Goal: Task Accomplishment & Management: Complete application form

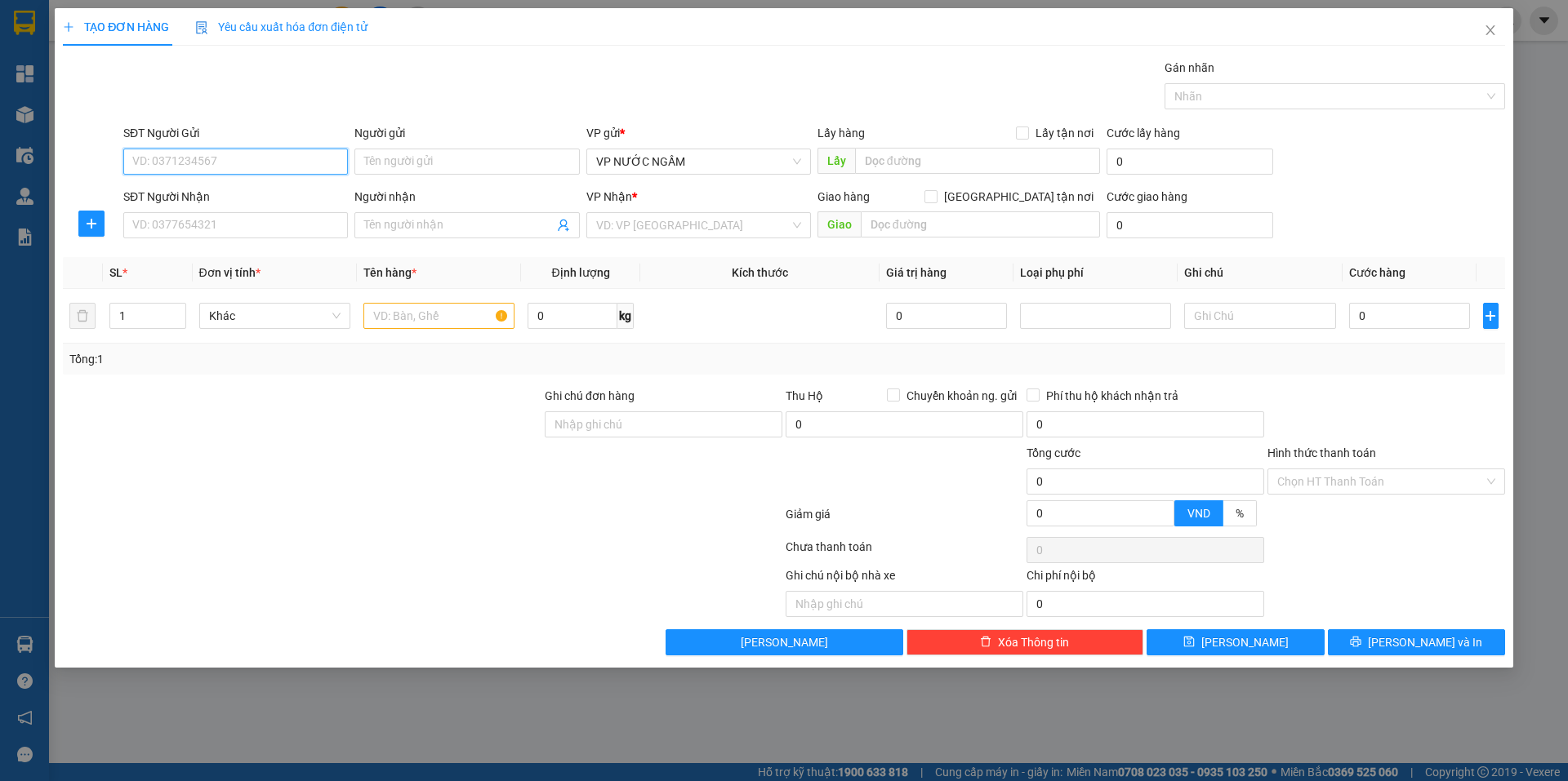
click at [327, 162] on input "SĐT Người Gửi" at bounding box center [235, 161] width 224 height 26
paste input "0823162222"
type input "0823162222"
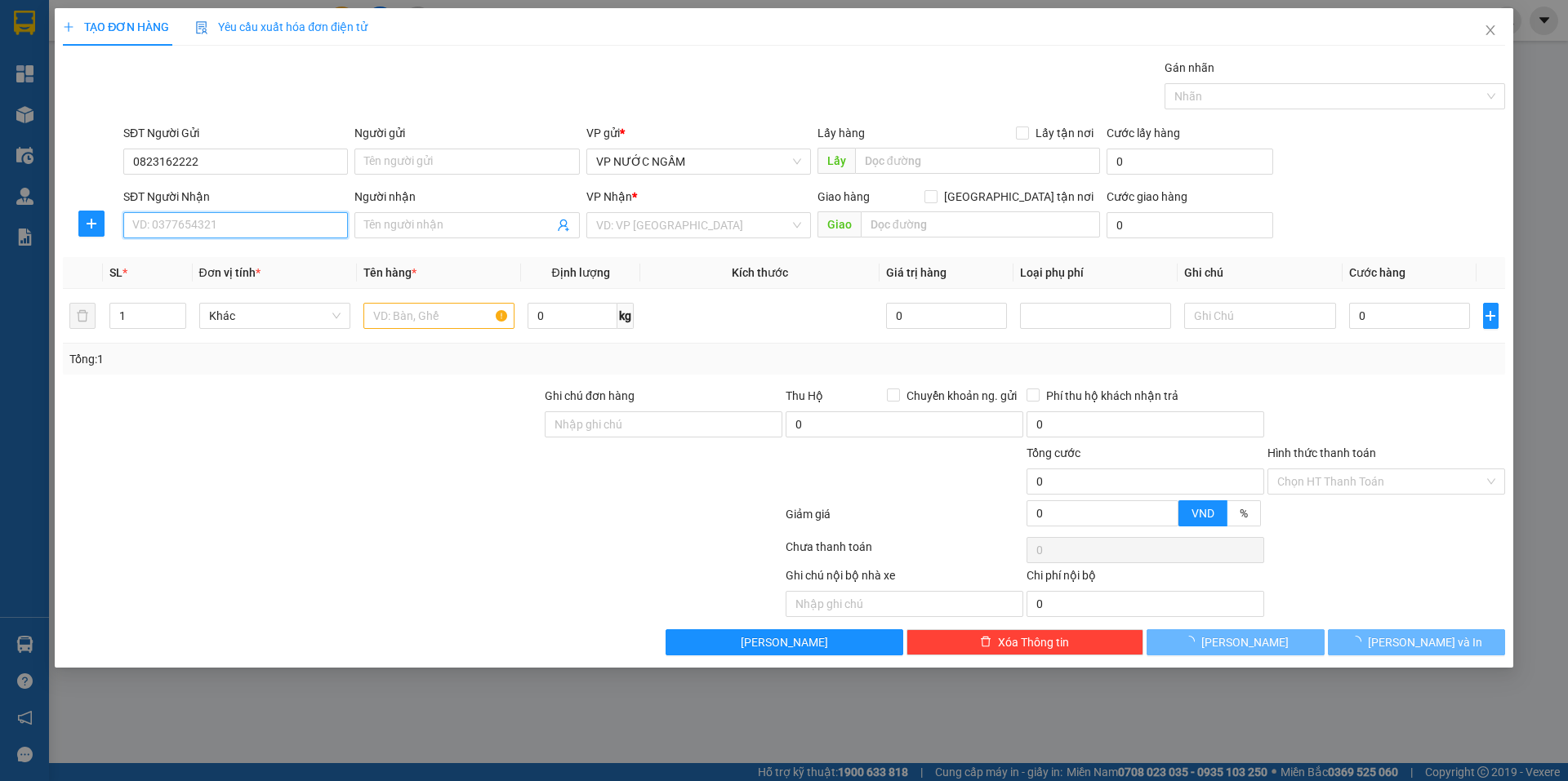
click at [319, 218] on input "SĐT Người Nhận" at bounding box center [235, 225] width 224 height 26
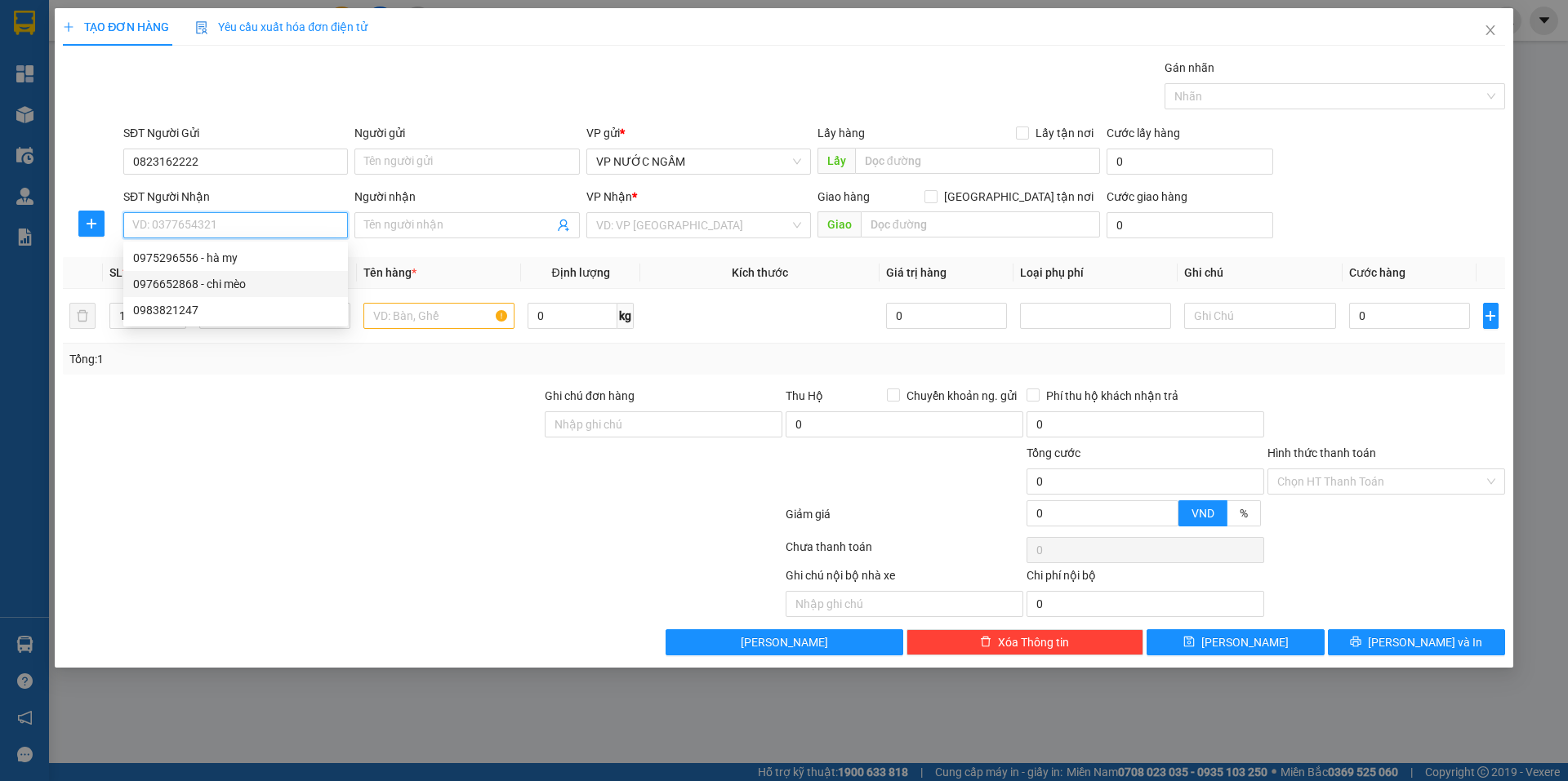
click at [233, 285] on div "0976652868 - chi mèo" at bounding box center [235, 283] width 205 height 18
type input "0976652868"
type input "chi mèo"
checkbox input "true"
type input "105 [PERSON_NAME]"
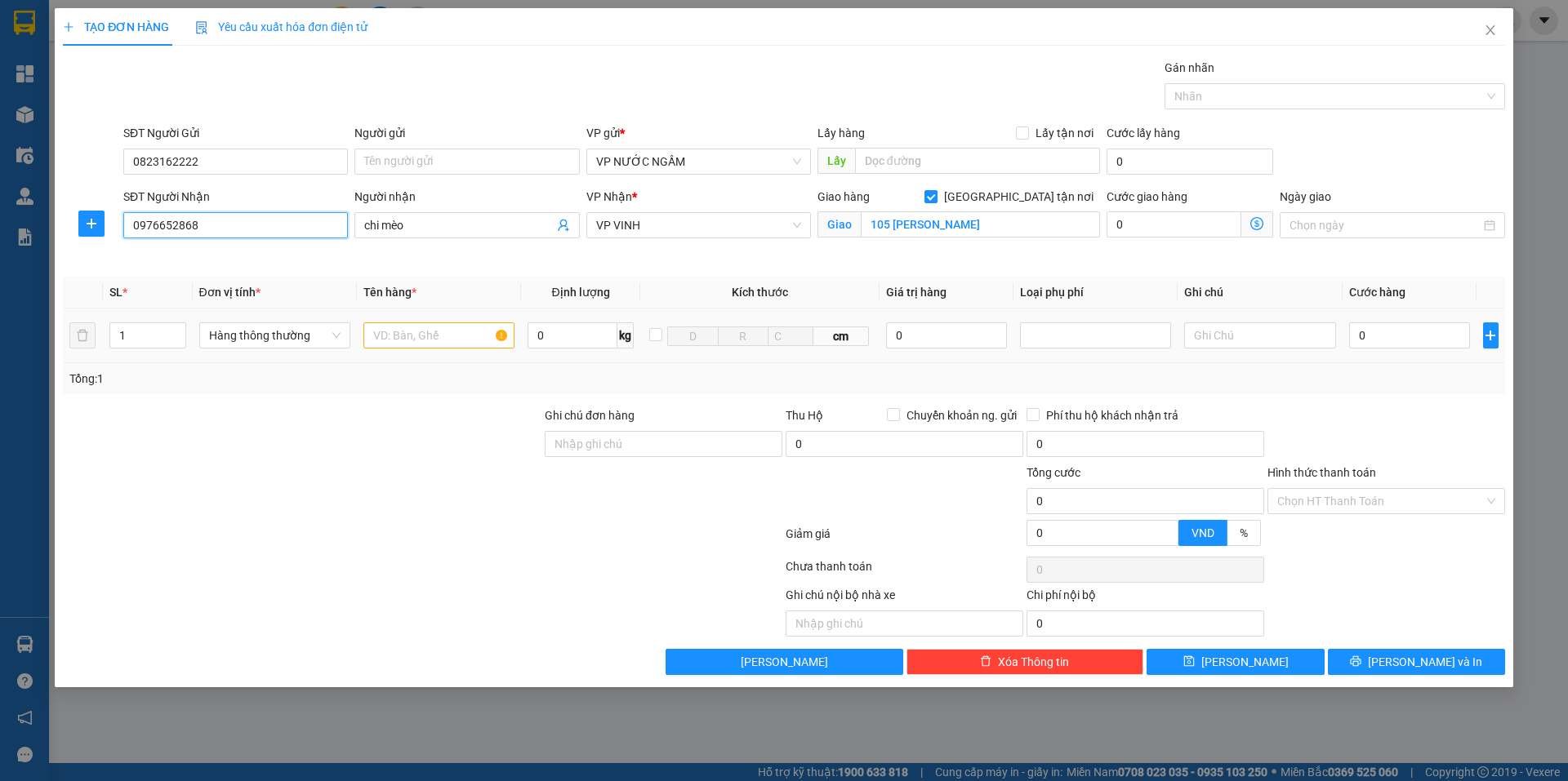
type input "10"
click at [424, 344] on input "text" at bounding box center [439, 336] width 151 height 26
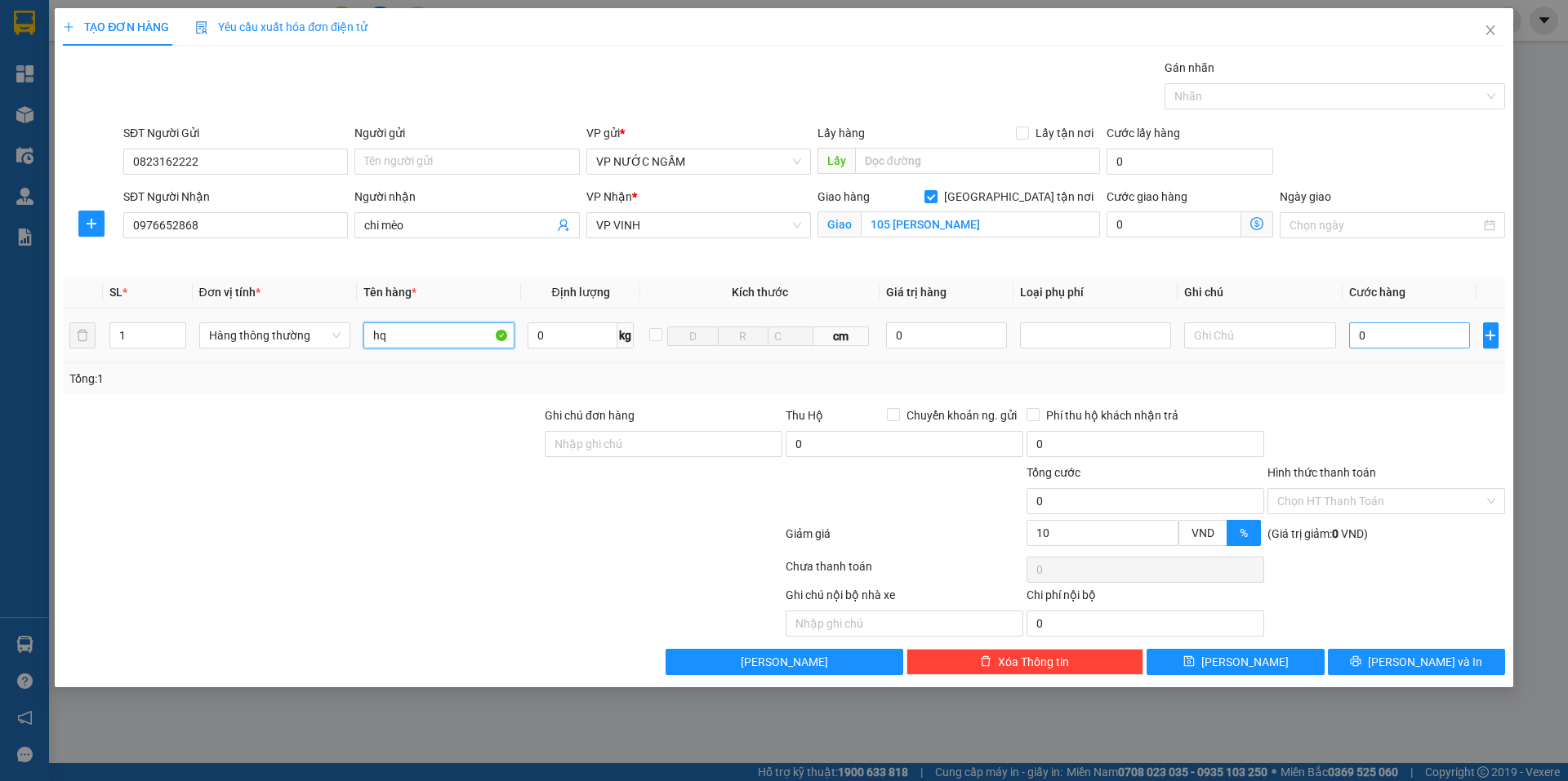
type input "hq"
click at [1359, 340] on input "0" at bounding box center [1410, 336] width 122 height 26
type input "3"
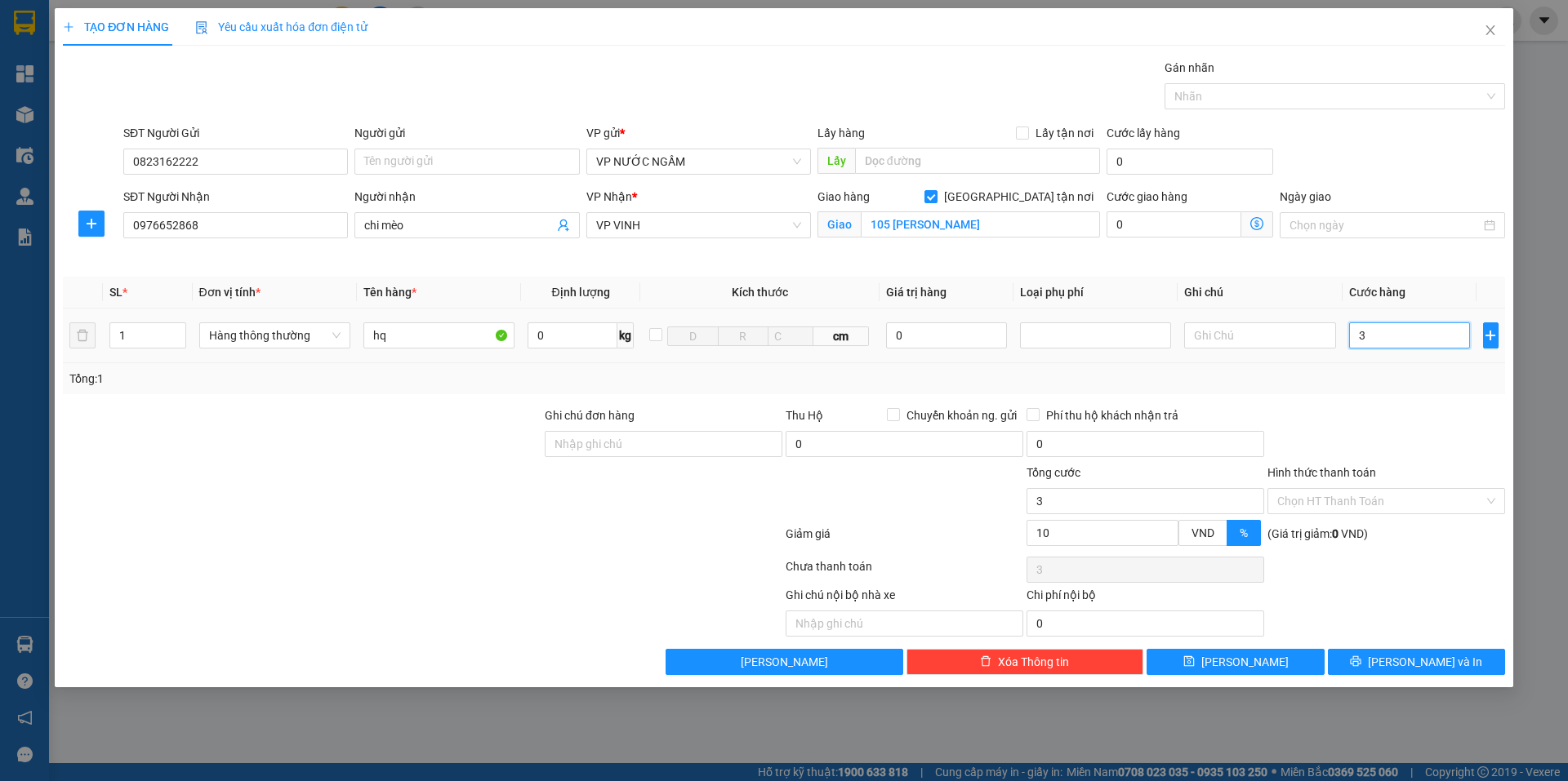
type input "30"
type input "30.000"
type input "27.000"
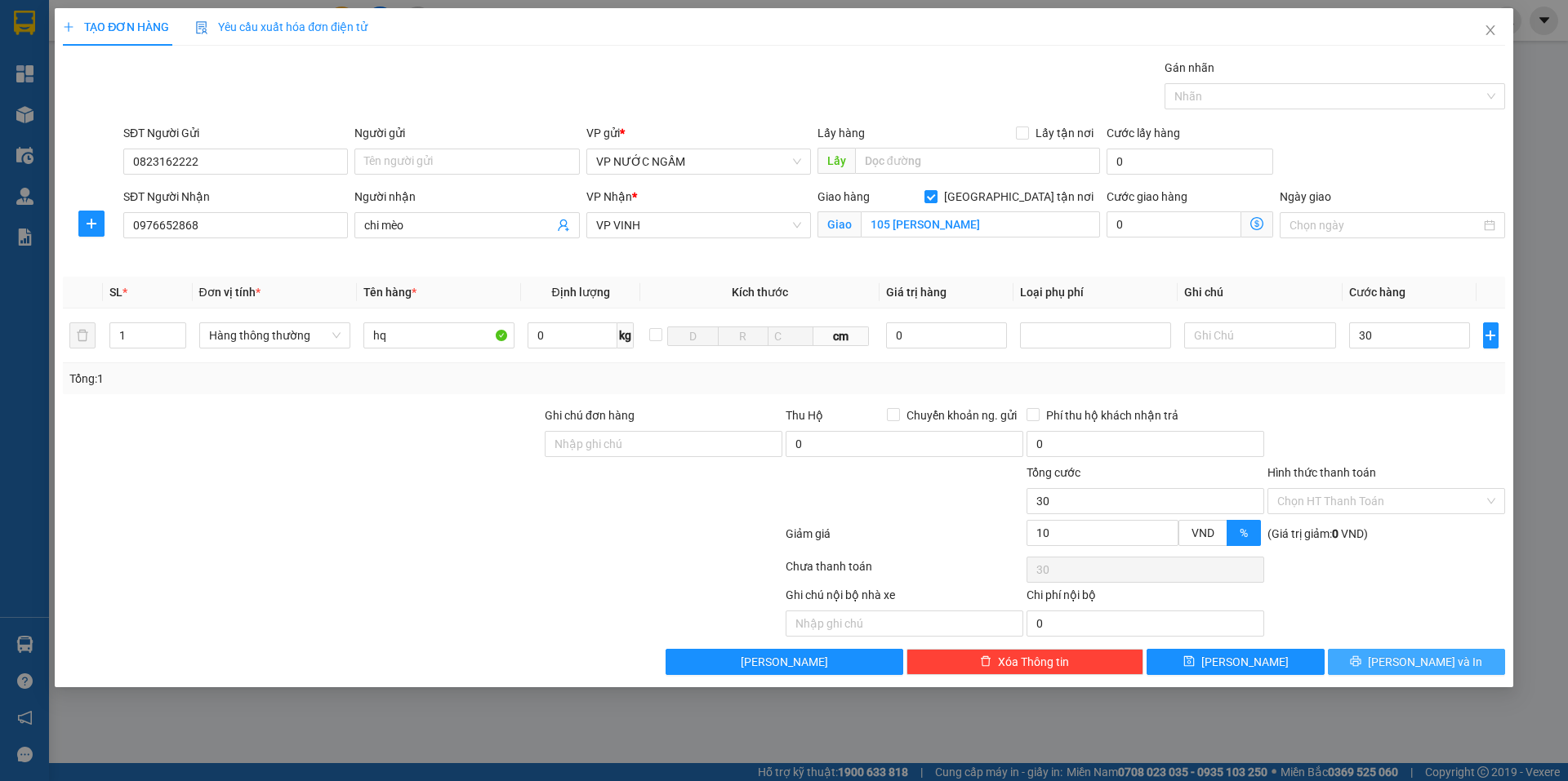
type input "27.000"
click at [1383, 657] on button "[PERSON_NAME] và In" at bounding box center [1417, 662] width 177 height 26
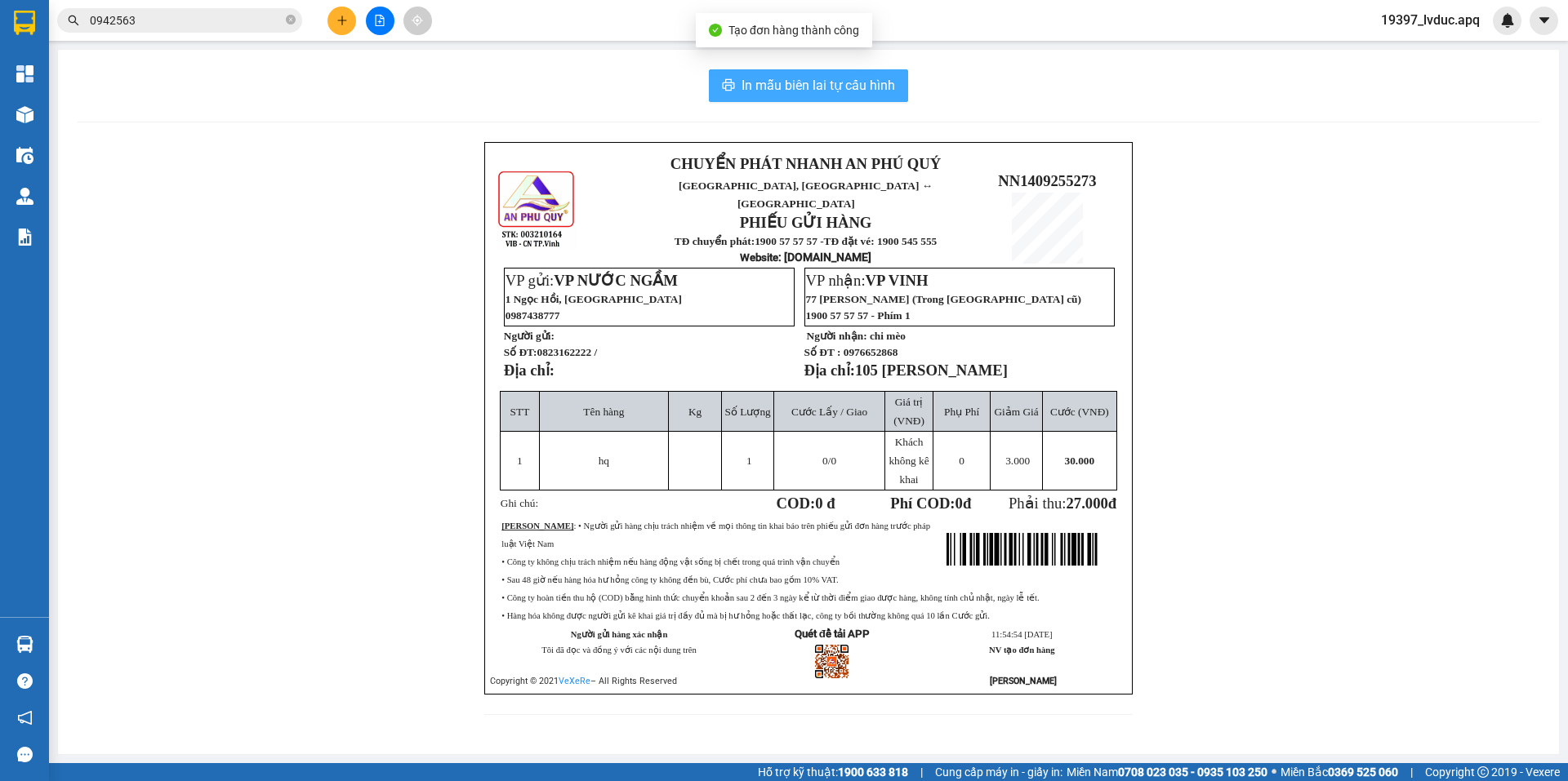
click at [861, 80] on span "In mẫu biên lai tự cấu hình" at bounding box center [818, 85] width 153 height 20
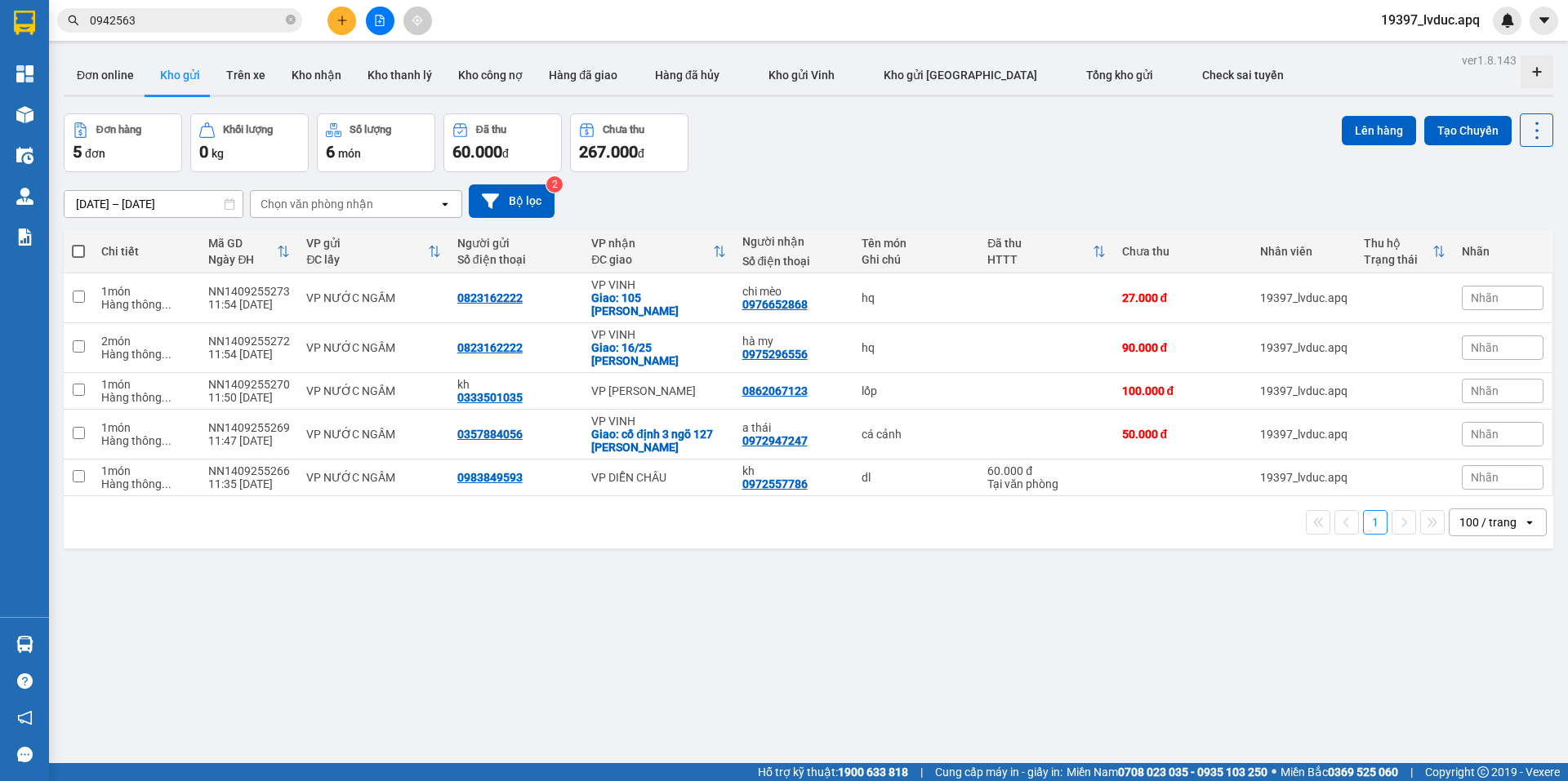
click at [337, 17] on icon "plus" at bounding box center [342, 20] width 11 height 11
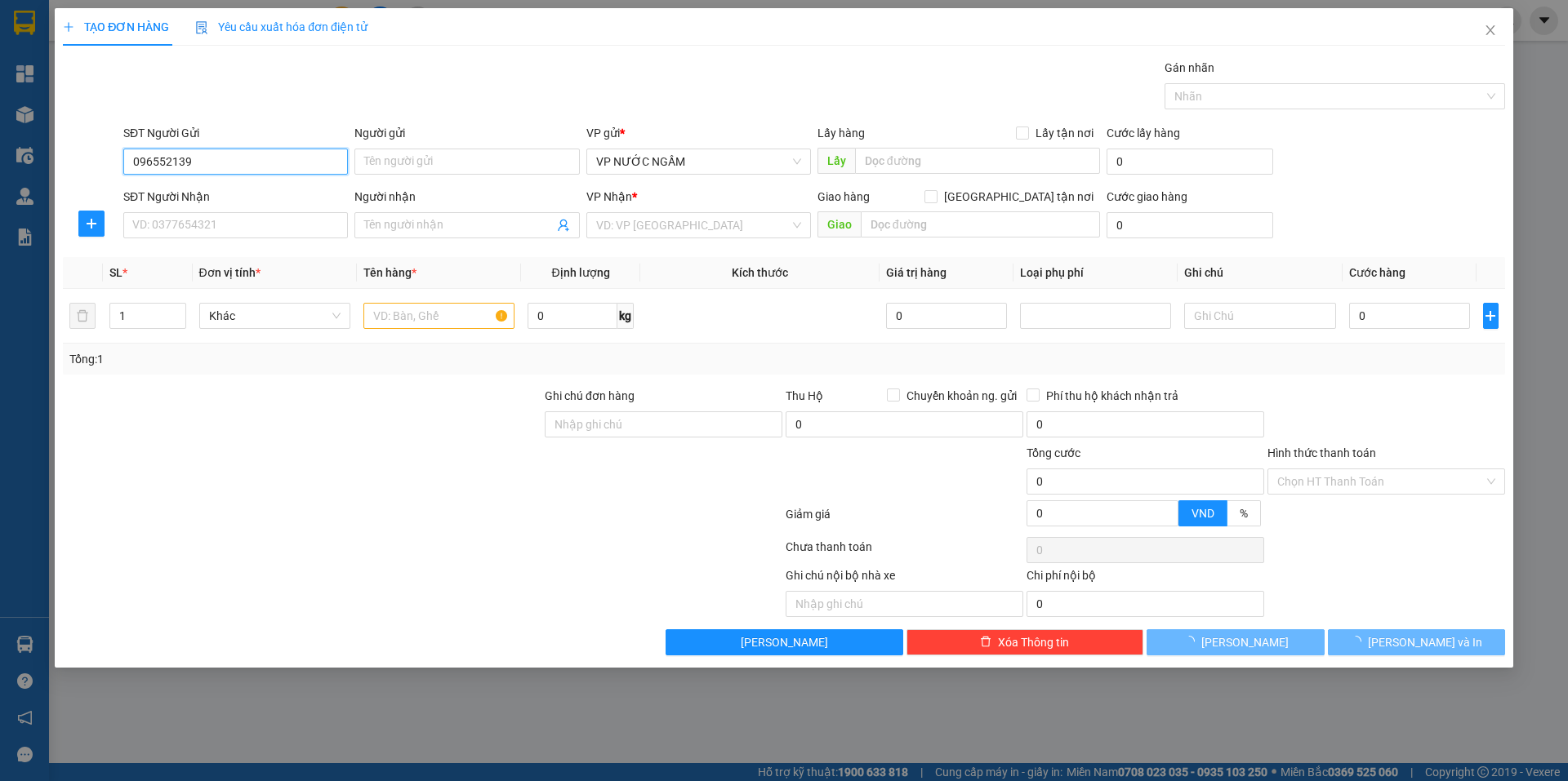
type input "0965521398"
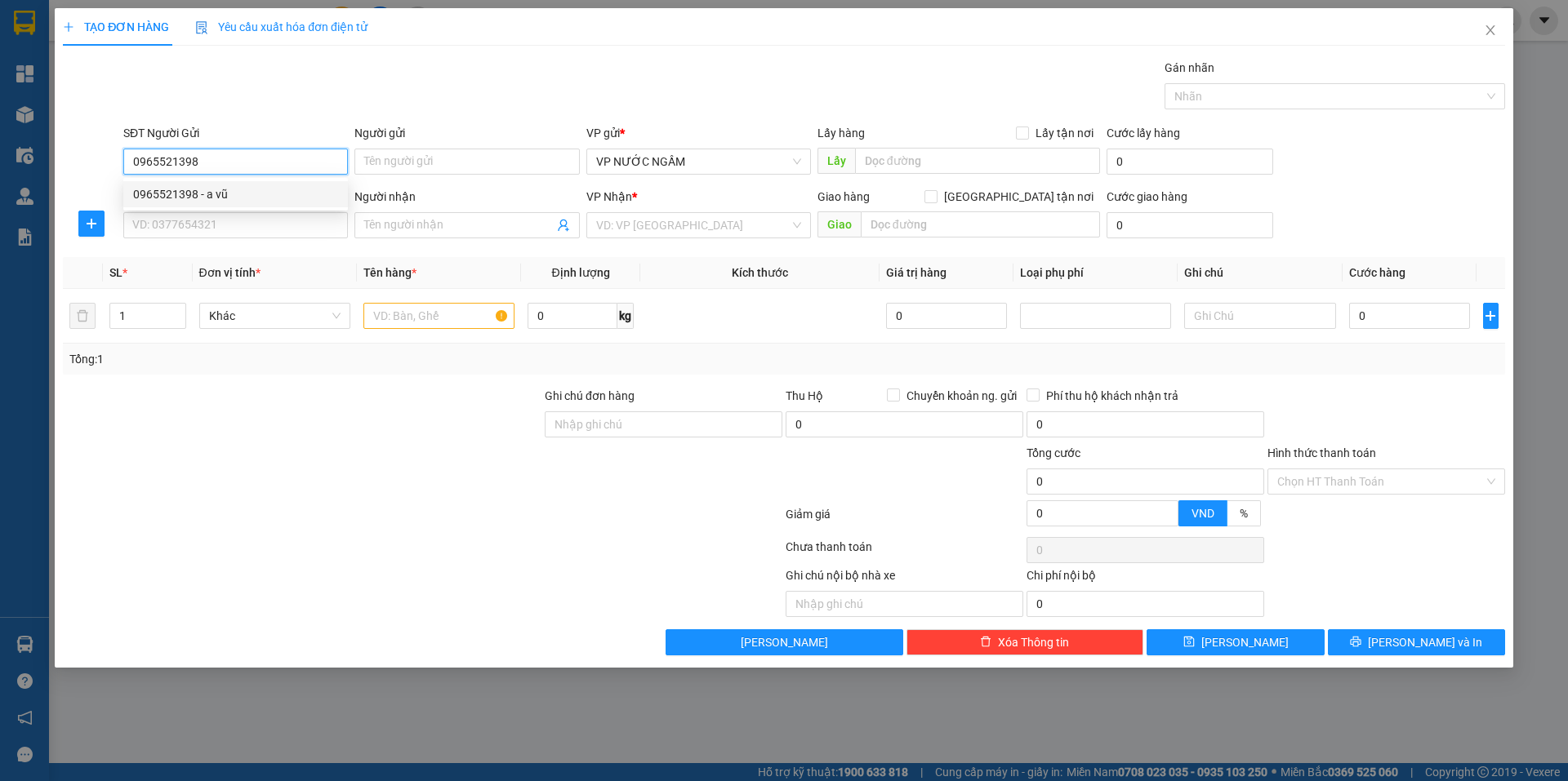
click at [165, 198] on div "0965521398 - a vũ" at bounding box center [235, 194] width 205 height 18
type input "a vũ"
checkbox input "true"
type input "147B [PERSON_NAME]"
type input "0965521398"
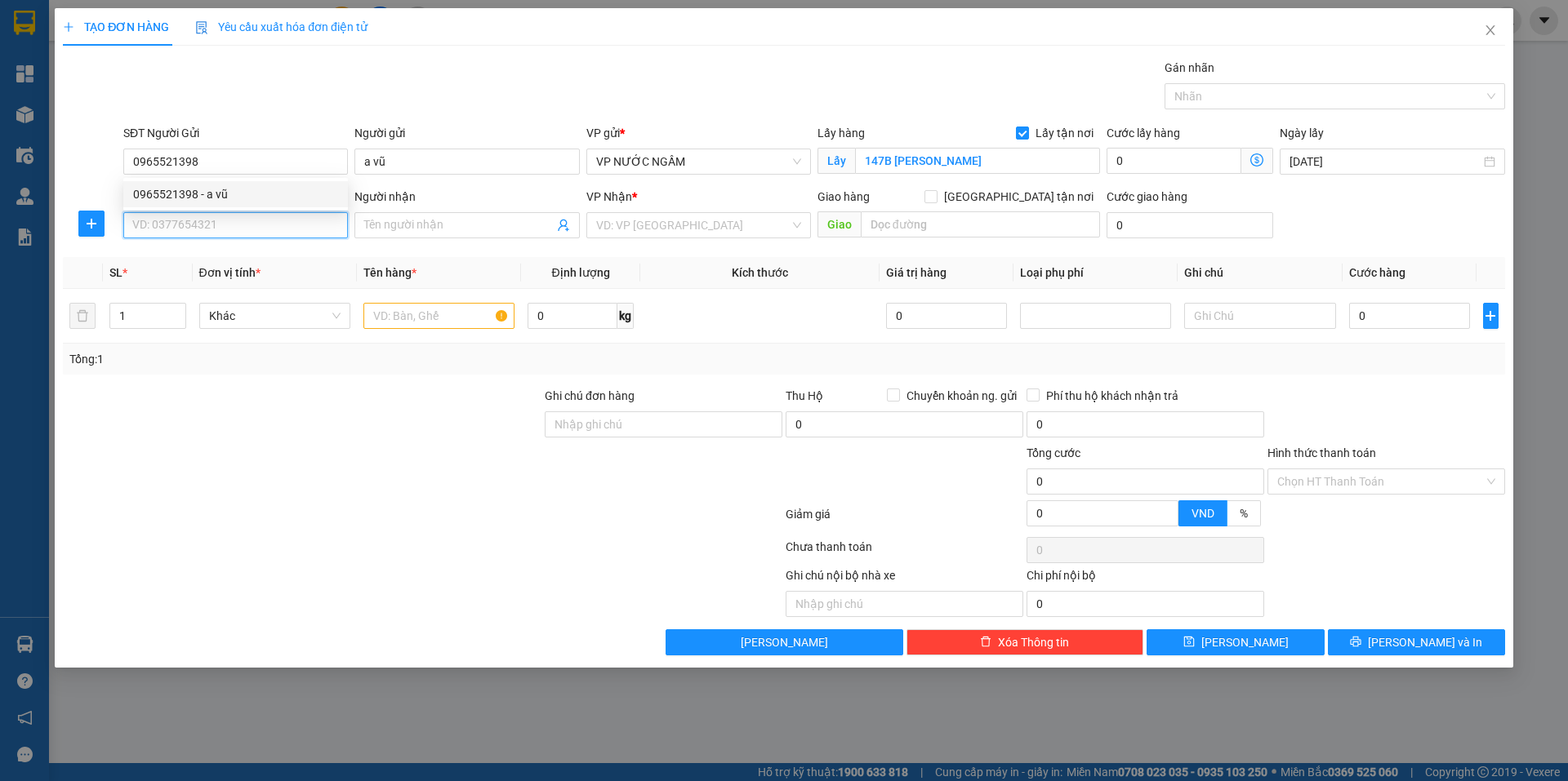
click at [174, 219] on input "SĐT Người Nhận" at bounding box center [235, 225] width 224 height 26
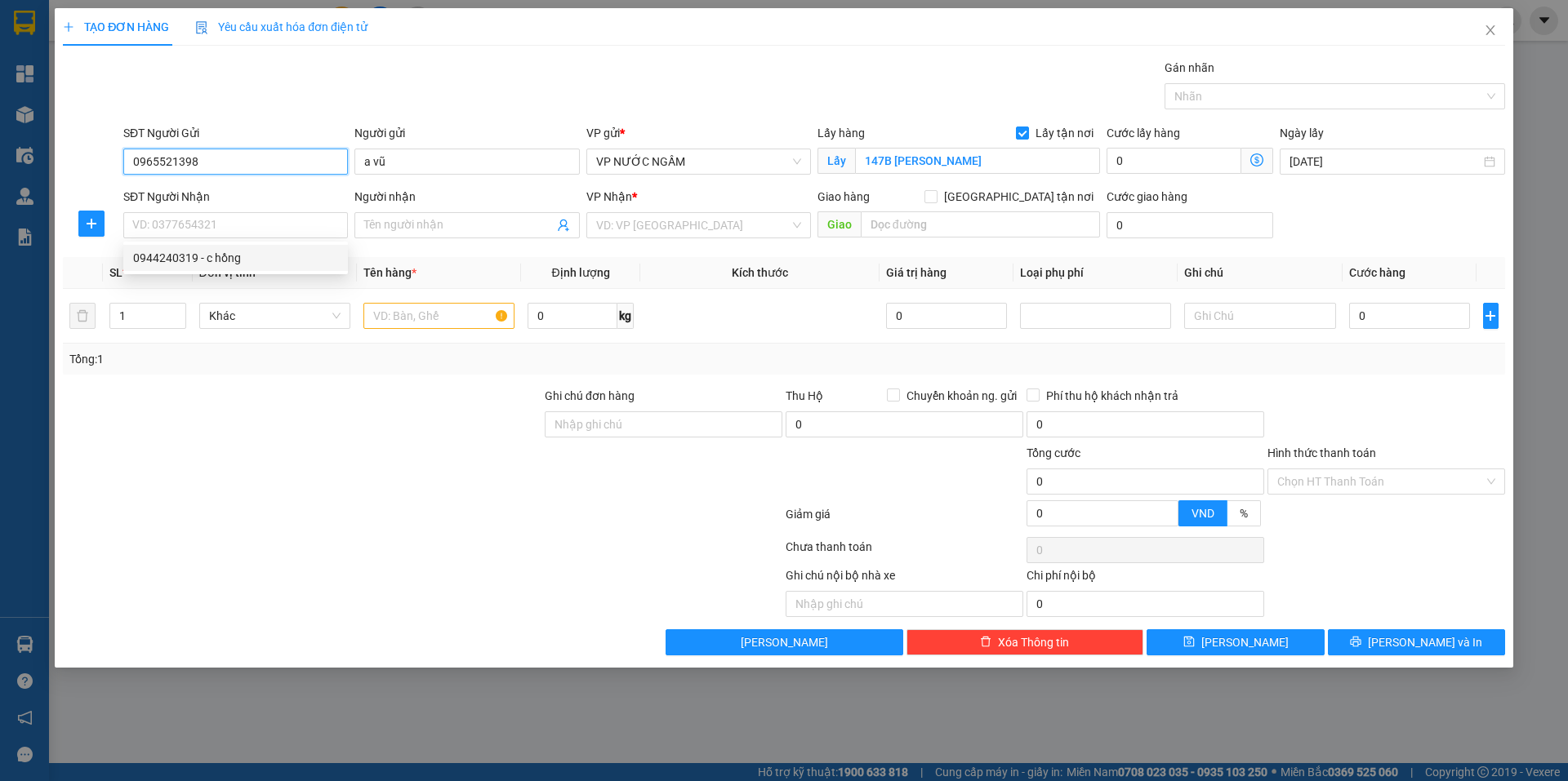
click at [224, 160] on input "0965521398" at bounding box center [235, 161] width 224 height 26
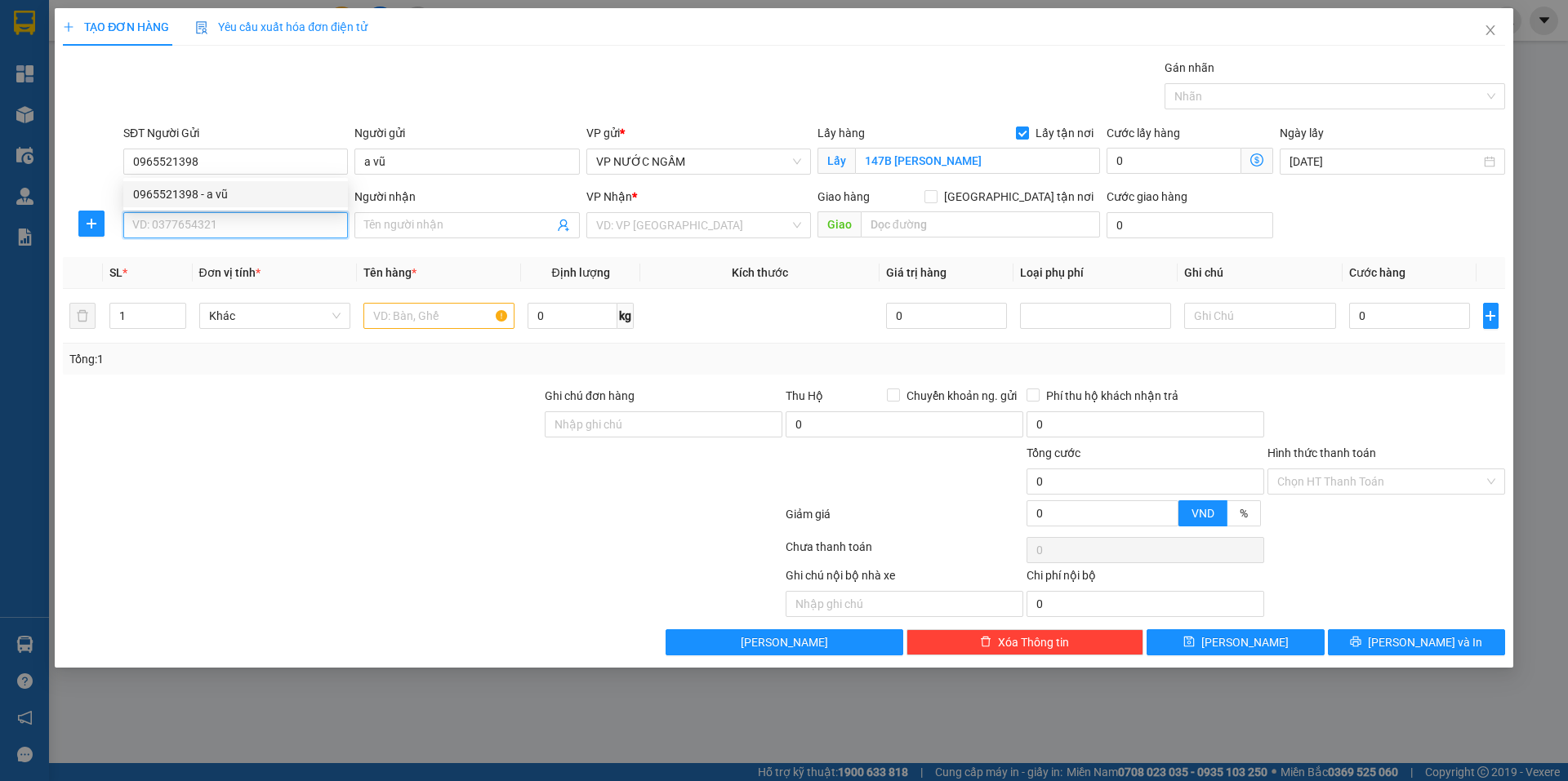
click at [234, 231] on input "SĐT Người Nhận" at bounding box center [235, 225] width 224 height 26
paste input "0965521398"
click at [244, 231] on input "0965521398" at bounding box center [235, 225] width 224 height 26
type input "0965521398"
click at [652, 225] on input "search" at bounding box center [693, 225] width 194 height 25
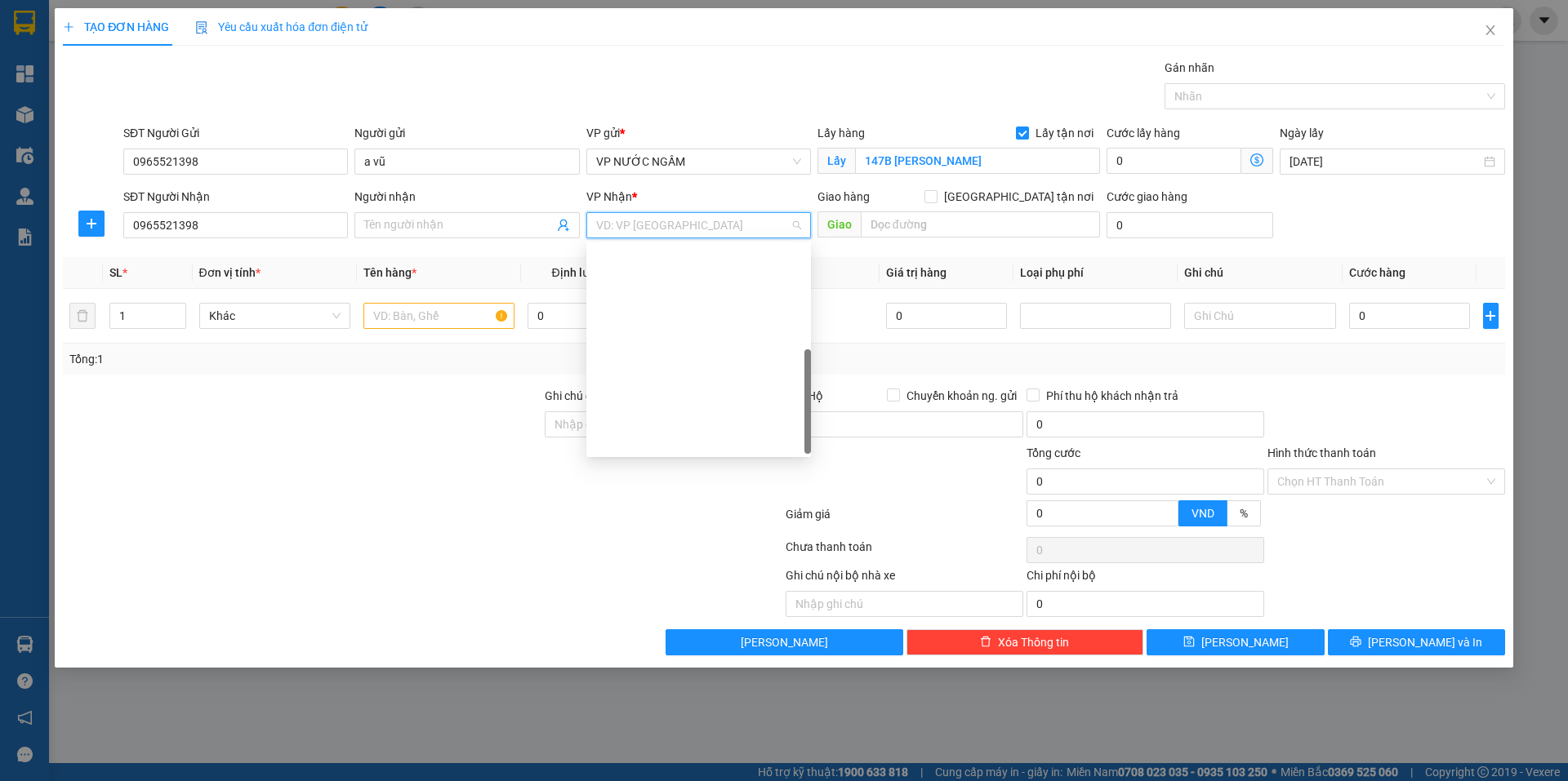
scroll to position [235, 0]
drag, startPoint x: 643, startPoint y: 305, endPoint x: 488, endPoint y: 326, distance: 156.4
click at [643, 304] on div "VP VINH" at bounding box center [698, 310] width 205 height 18
click at [434, 317] on input "text" at bounding box center [439, 315] width 151 height 26
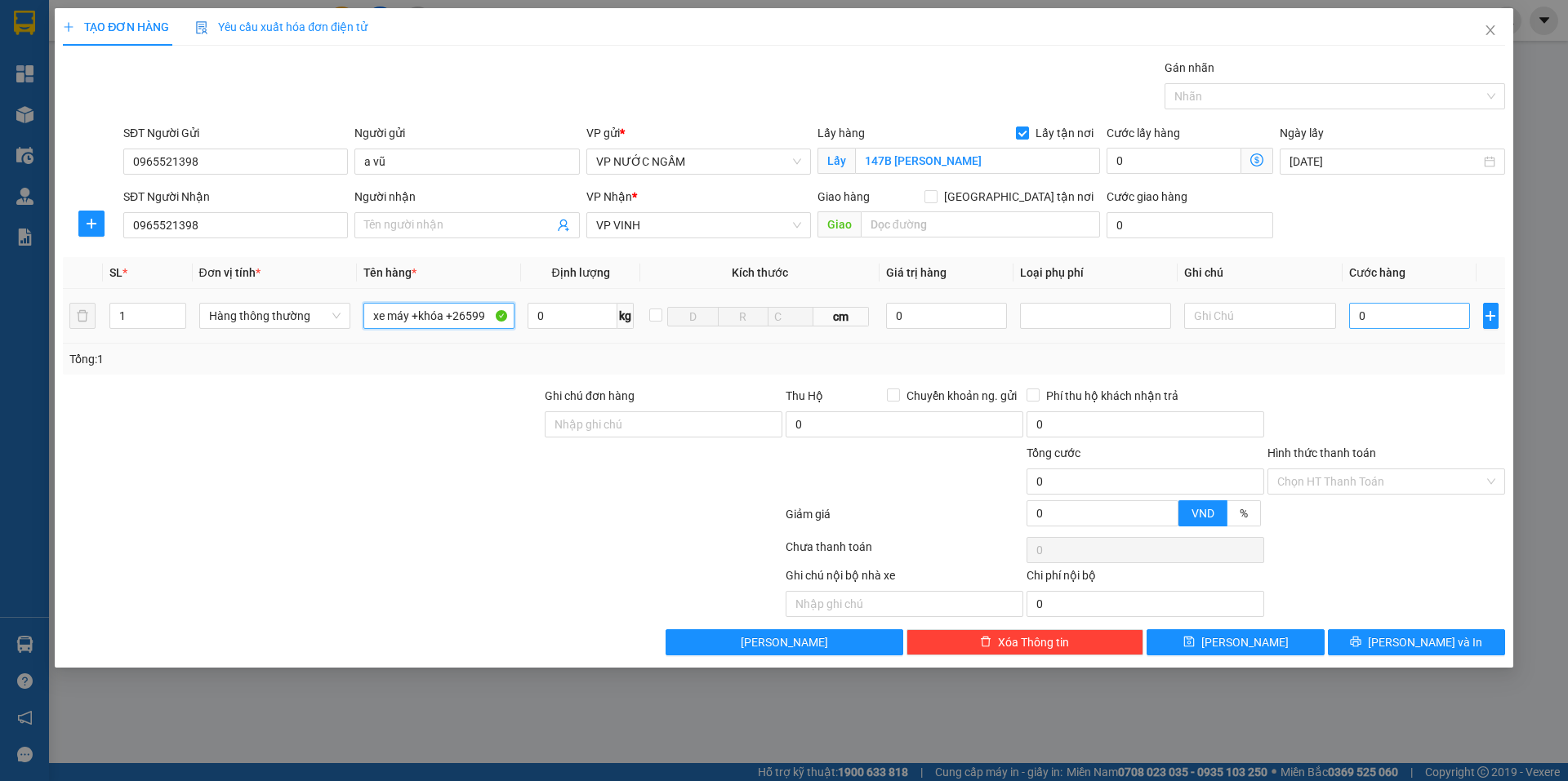
type input "xe máy +khóa +26599"
click at [1374, 315] on input "0" at bounding box center [1410, 315] width 122 height 26
type input "5"
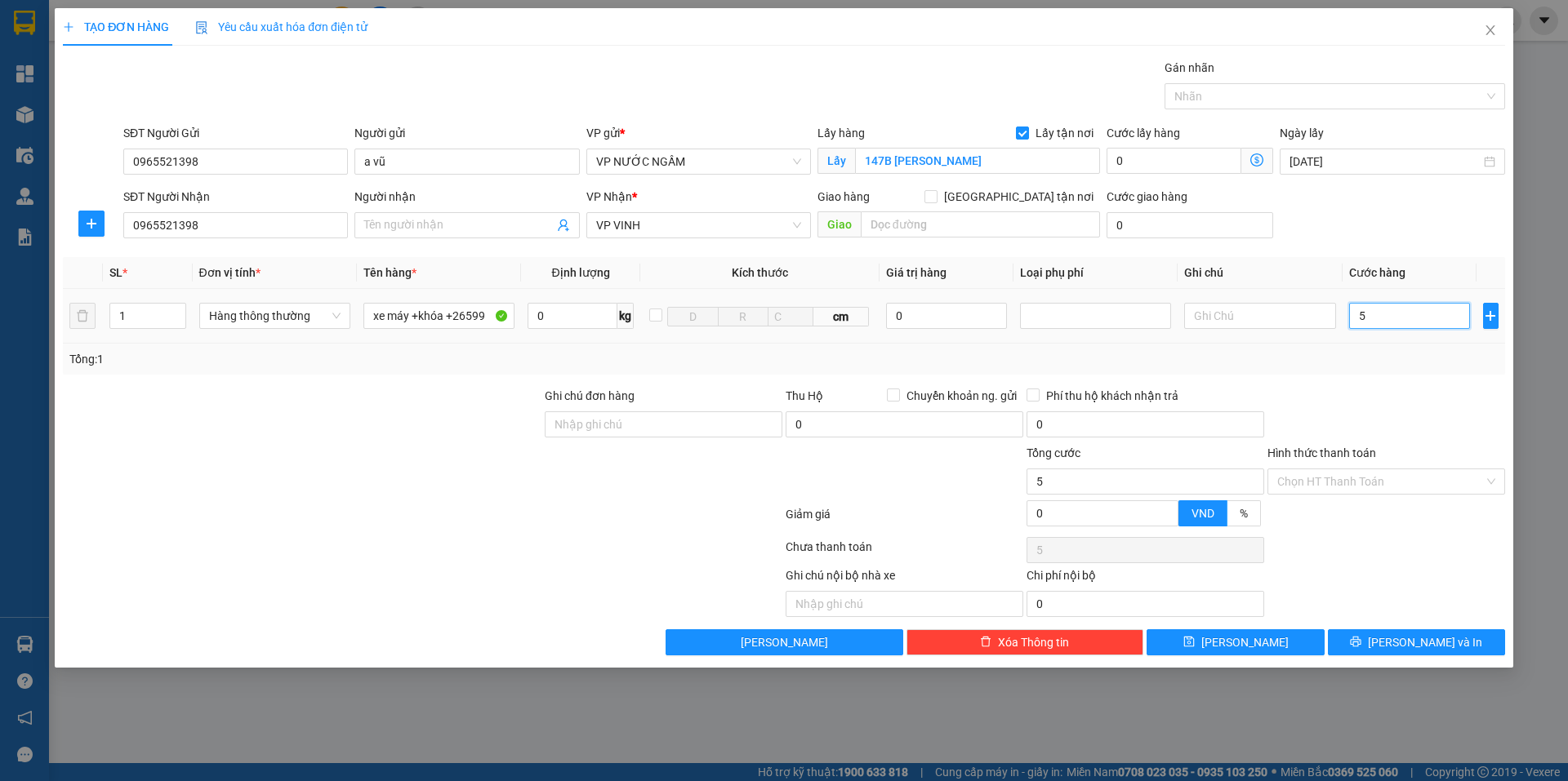
type input "50"
type input "500"
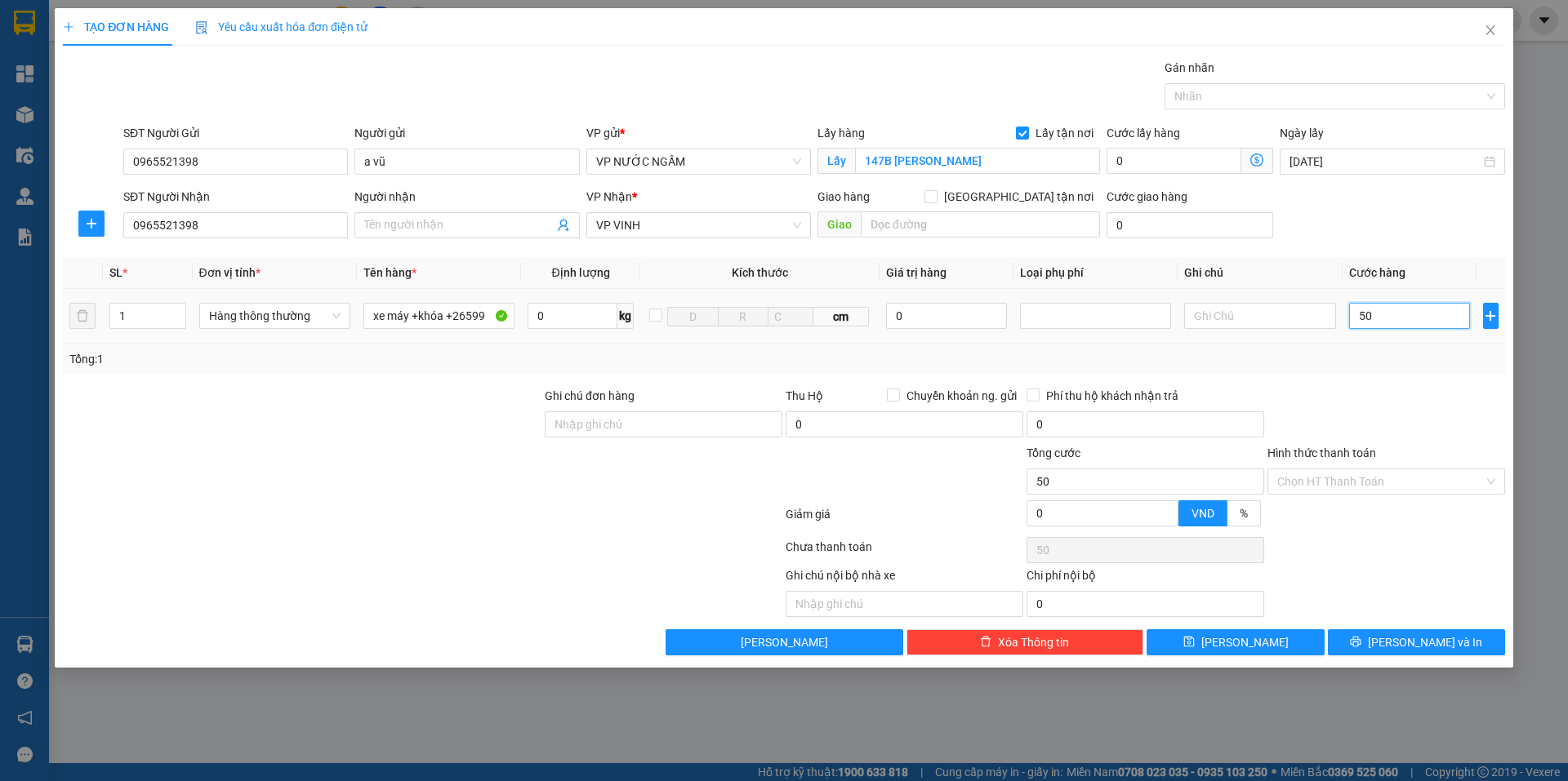
type input "500"
type input "500.000"
click at [1384, 374] on div "Tổng: 1" at bounding box center [784, 360] width 1443 height 31
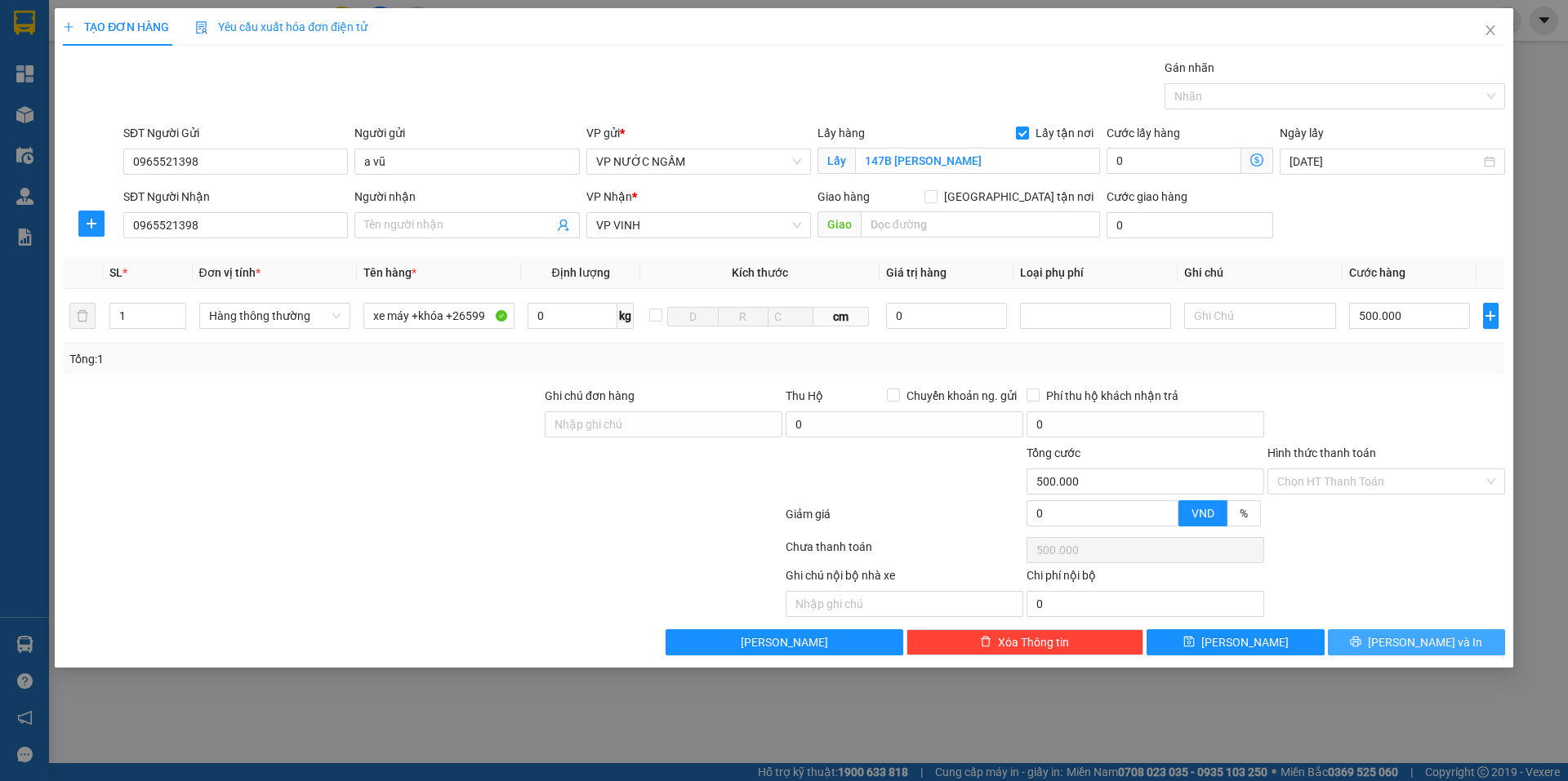
click at [1422, 639] on span "[PERSON_NAME] và In" at bounding box center [1425, 642] width 114 height 18
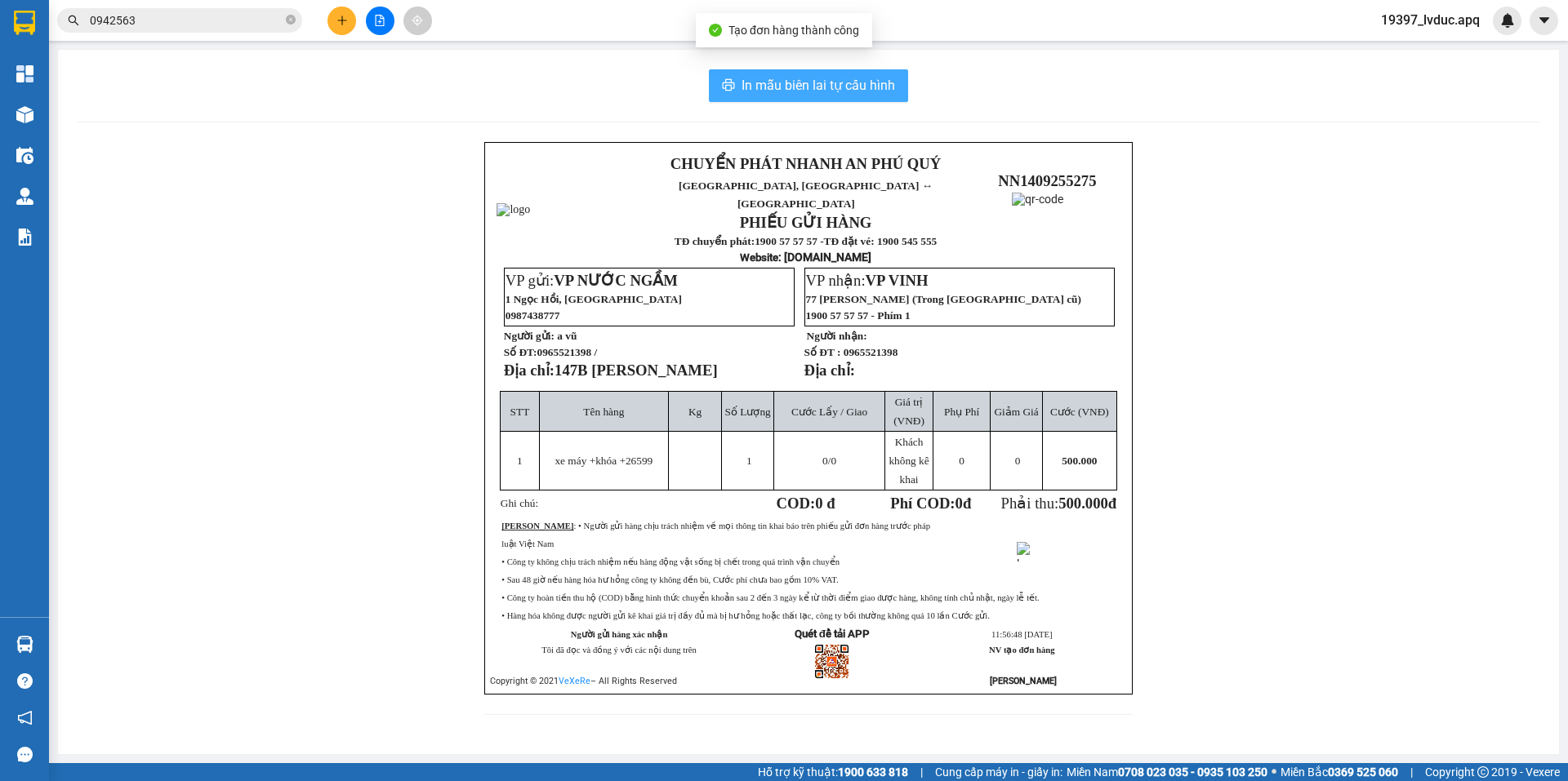
click at [861, 84] on span "In mẫu biên lai tự cấu hình" at bounding box center [818, 85] width 153 height 20
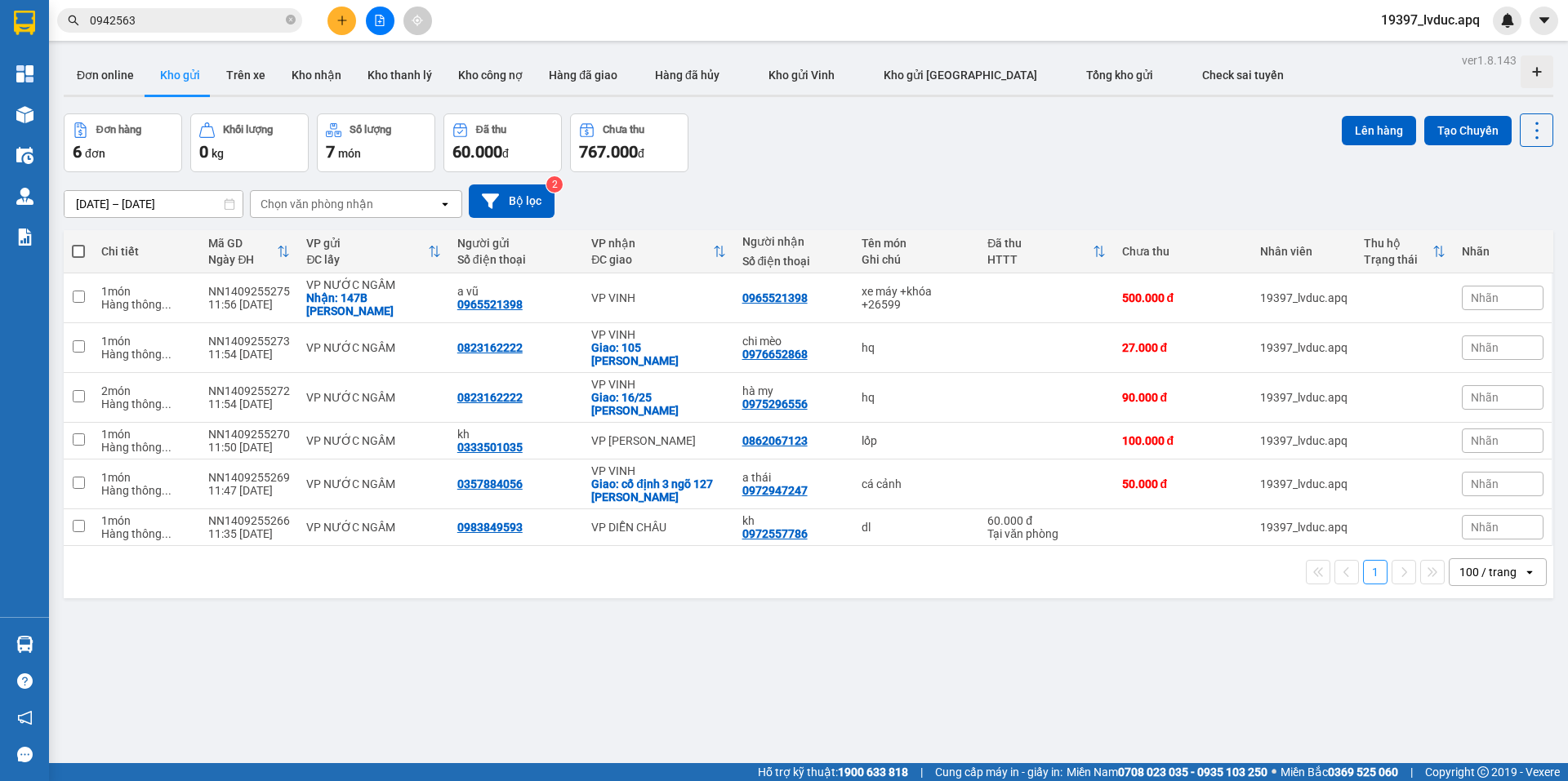
click at [1161, 681] on div "ver 1.8.143 Đơn online Kho gửi Trên xe Kho nhận Kho thanh lý Kho công nợ Hàng đ…" at bounding box center [808, 439] width 1503 height 781
click at [1061, 728] on div "ver 1.8.143 Đơn online Kho gửi Trên xe Kho nhận Kho thanh lý Kho công nợ Hàng đ…" at bounding box center [808, 439] width 1503 height 781
click at [984, 290] on td at bounding box center [1046, 299] width 134 height 50
checkbox input "true"
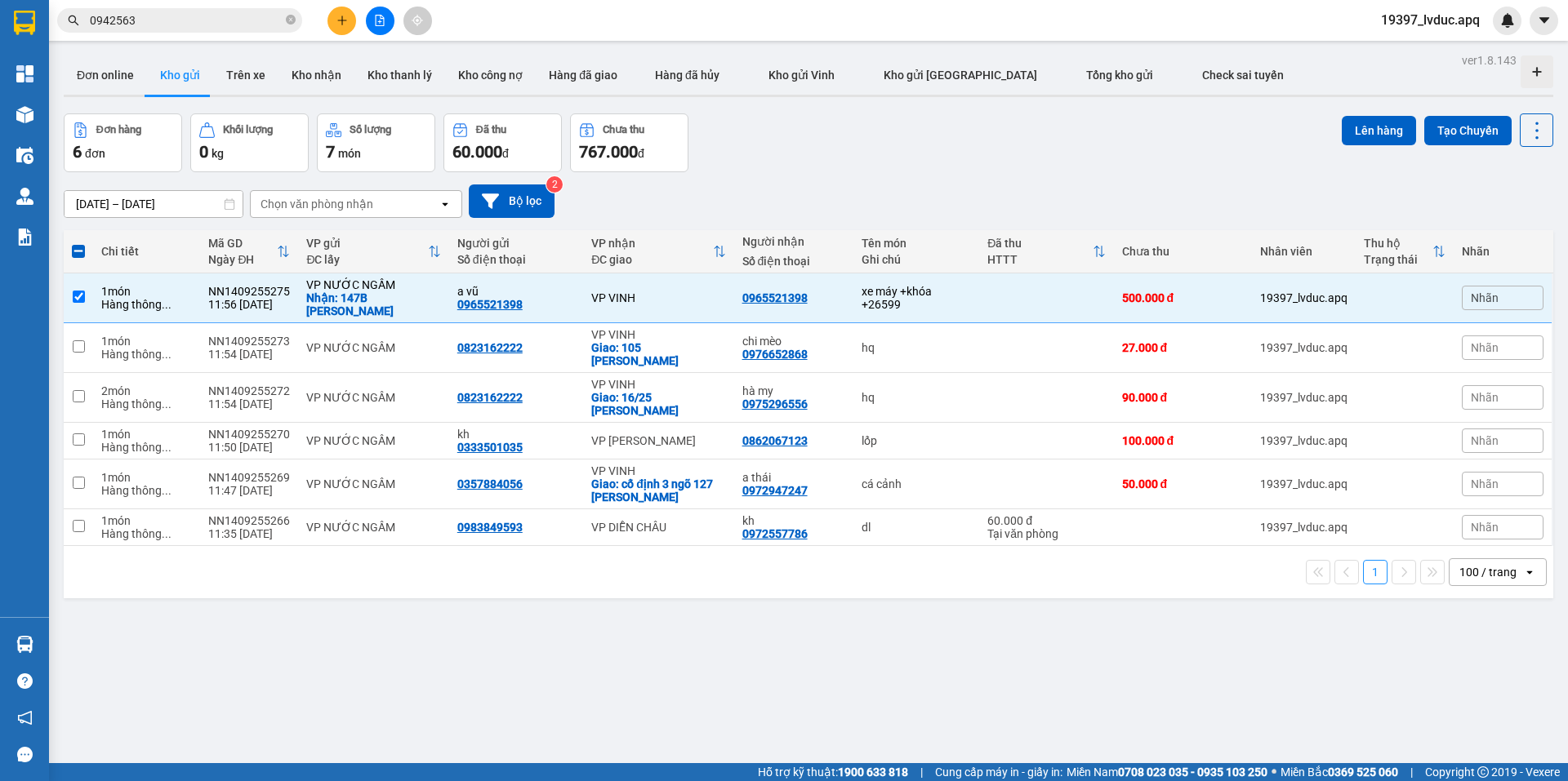
click at [1007, 173] on div "[DATE] – [DATE] Press the down arrow key to interact with the calendar and sele…" at bounding box center [808, 201] width 1490 height 58
